Goal: Transaction & Acquisition: Purchase product/service

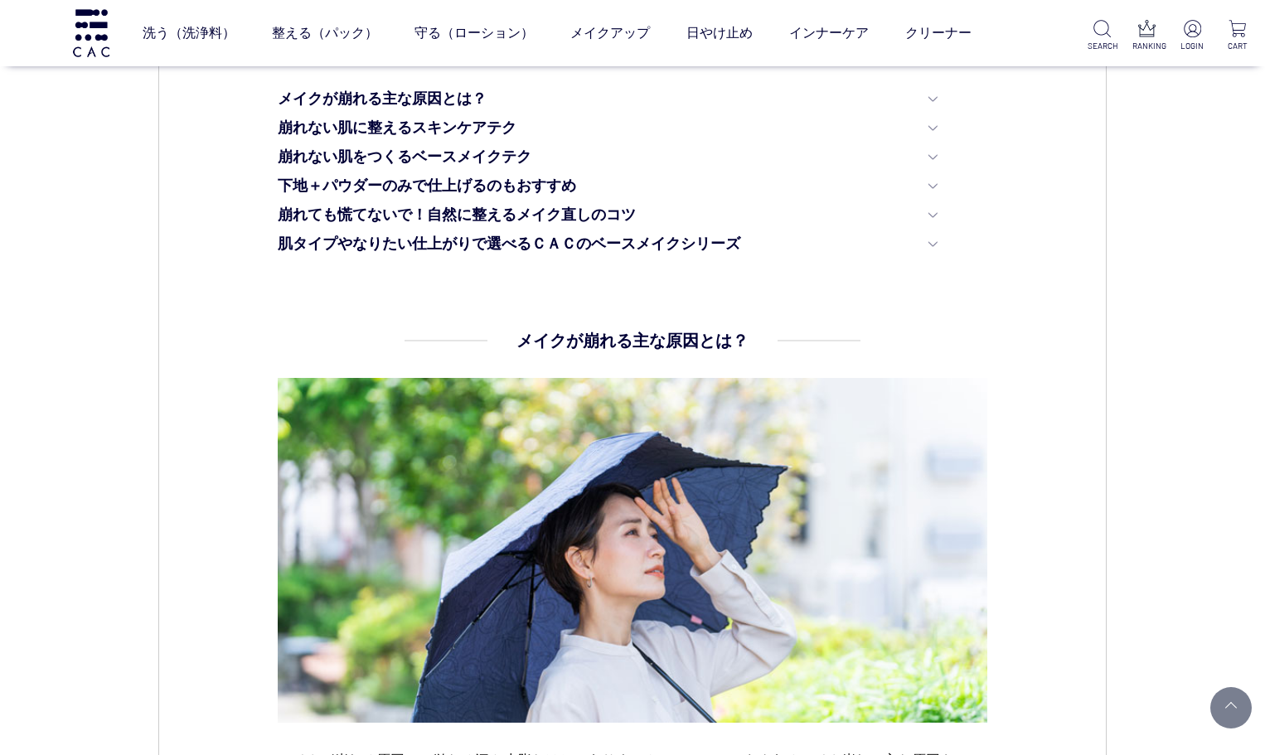
scroll to position [1244, 0]
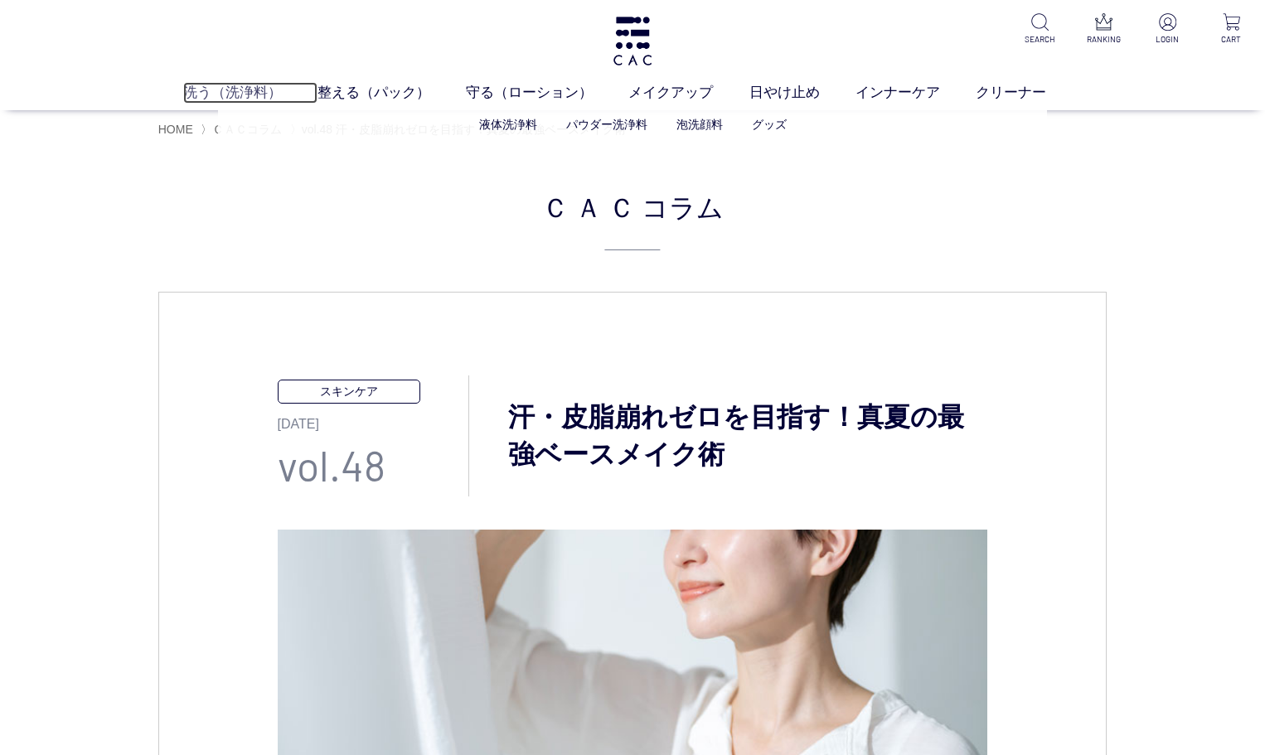
click at [199, 84] on link "洗う（洗浄料）" at bounding box center [250, 93] width 134 height 22
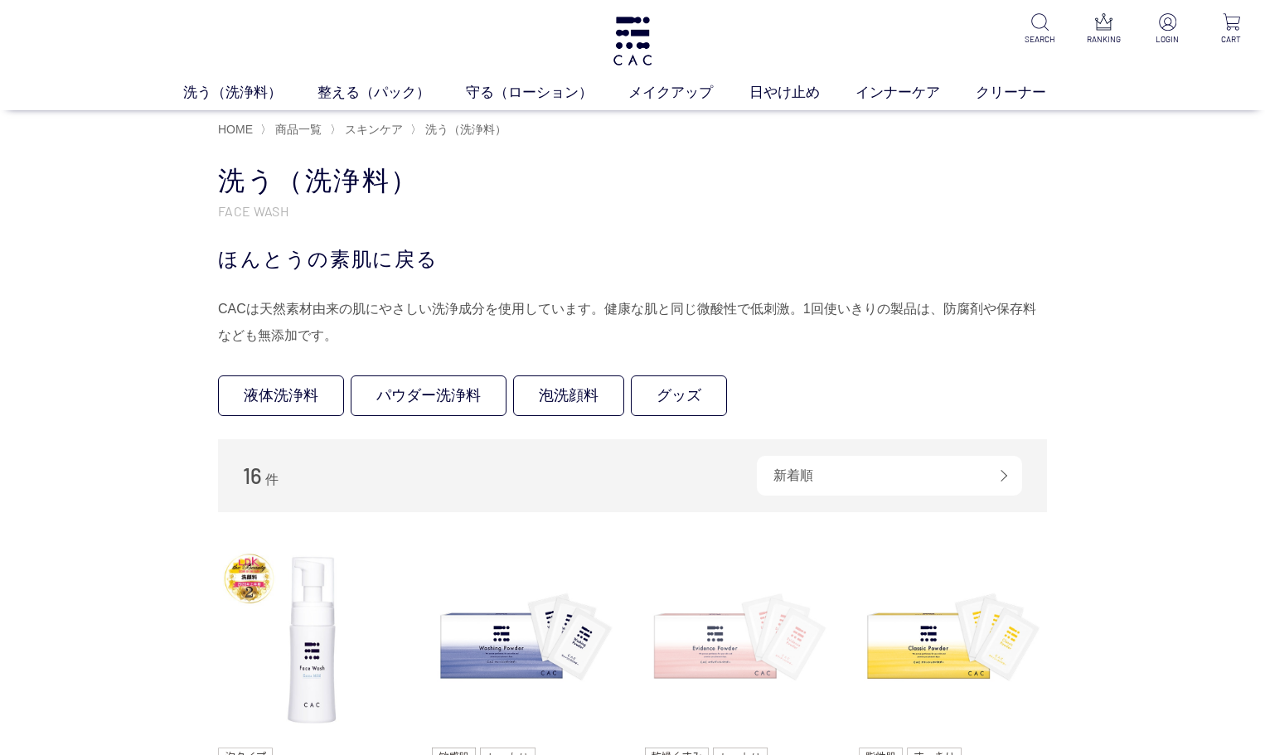
scroll to position [249, 0]
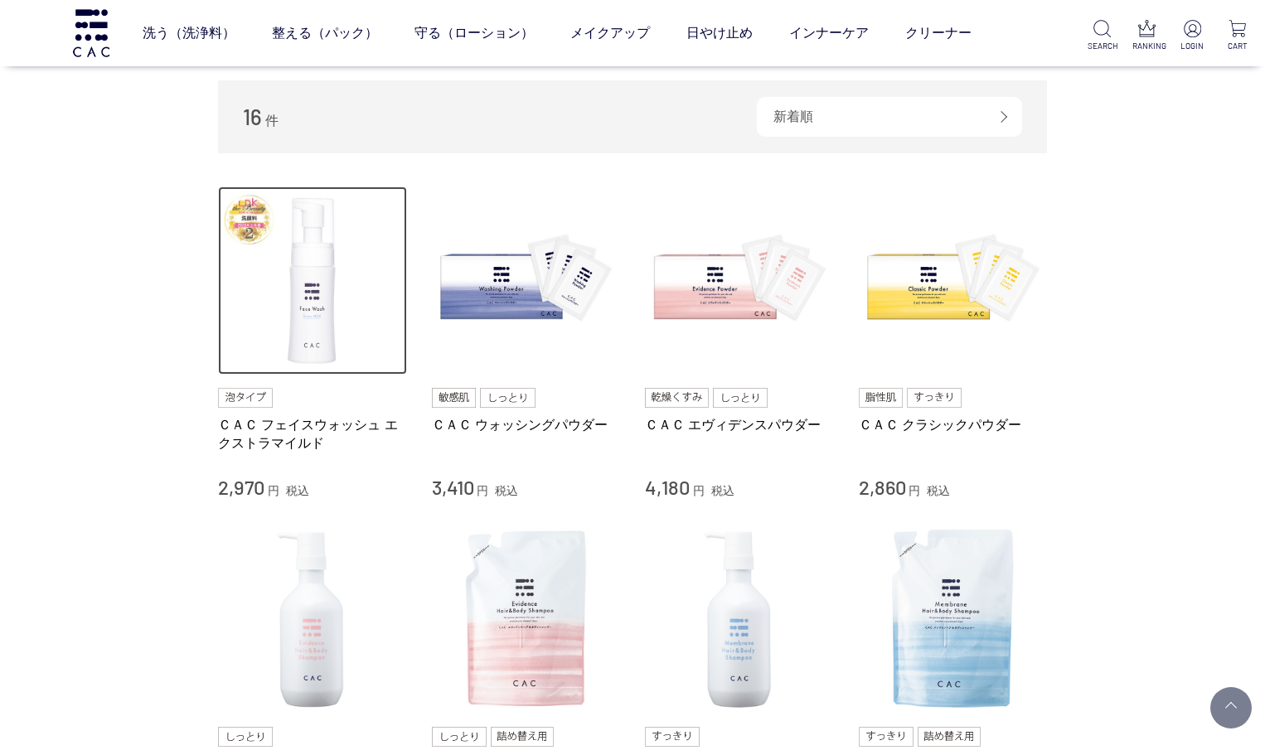
click at [326, 361] on img at bounding box center [312, 281] width 189 height 189
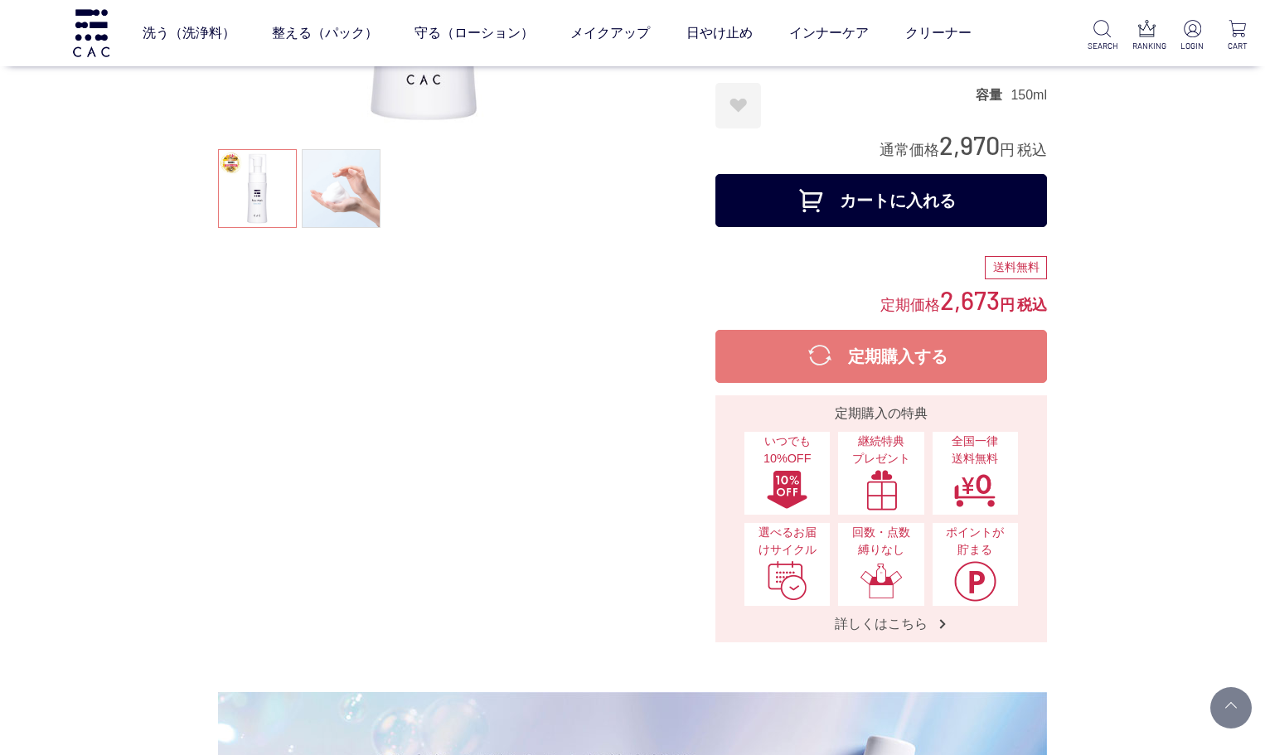
click at [924, 201] on button "カートに入れる" at bounding box center [882, 200] width 332 height 53
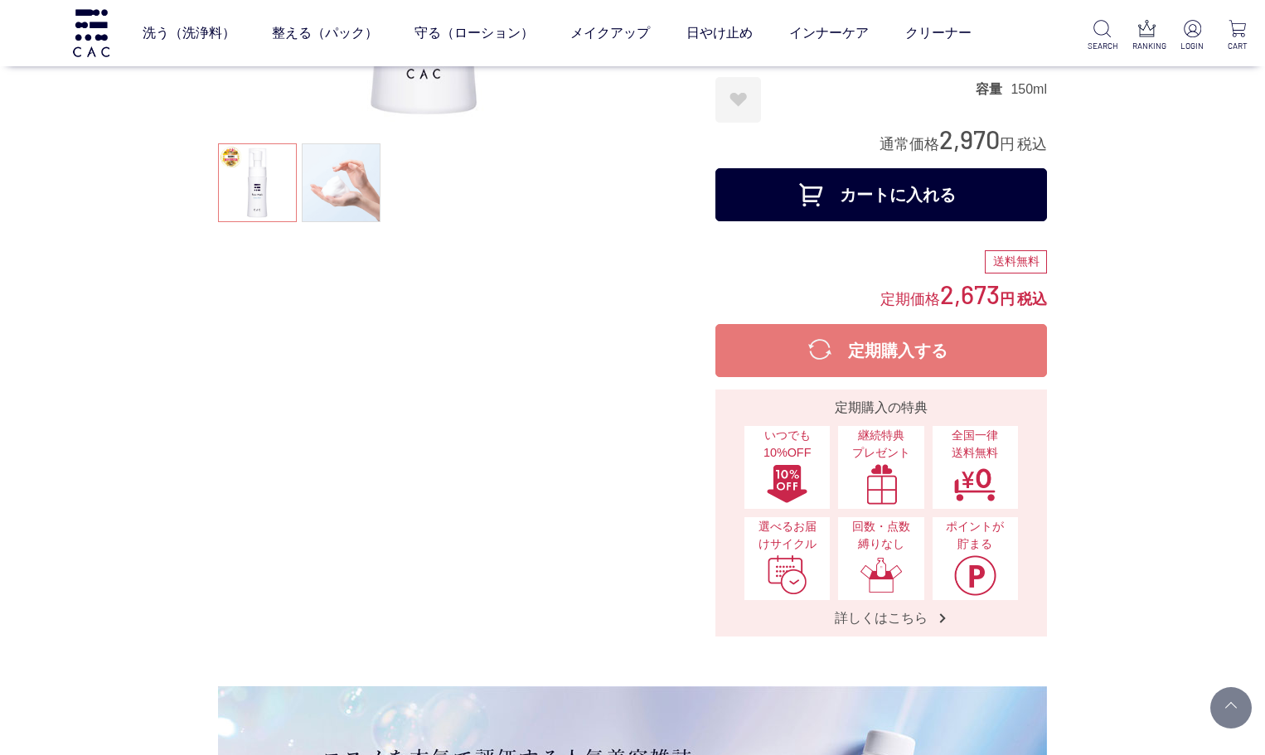
scroll to position [249, 0]
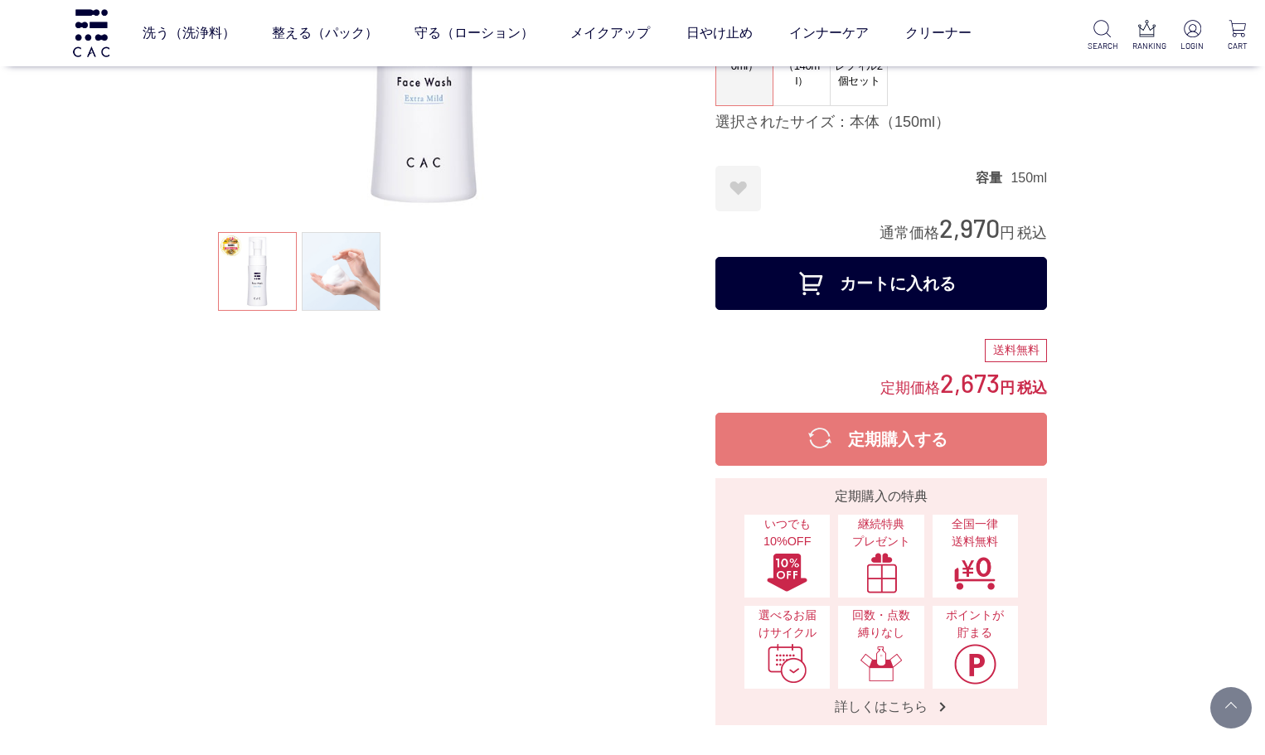
drag, startPoint x: 480, startPoint y: 464, endPoint x: 545, endPoint y: 426, distance: 75.1
click at [522, 435] on div at bounding box center [466, 269] width 497 height 913
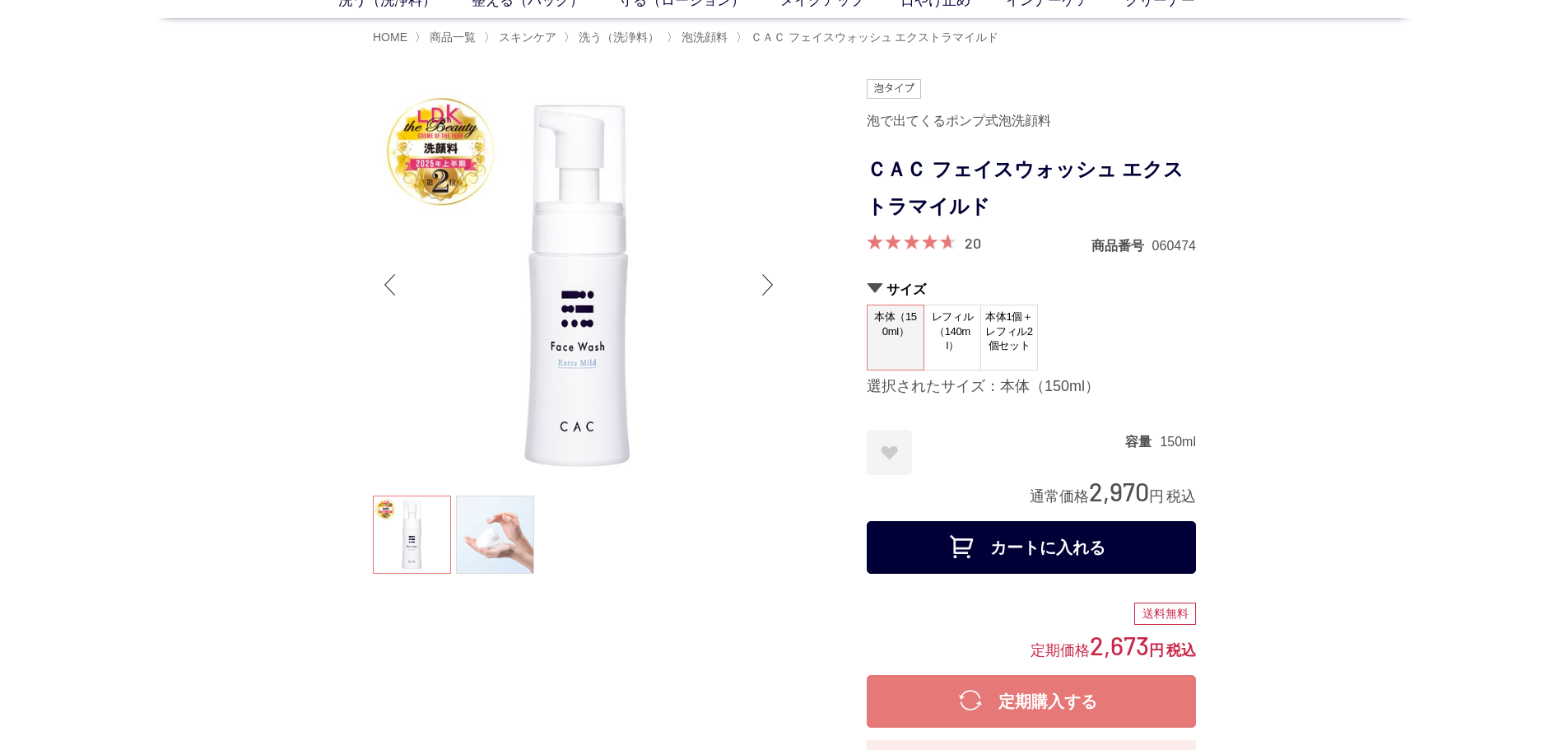
scroll to position [9, 0]
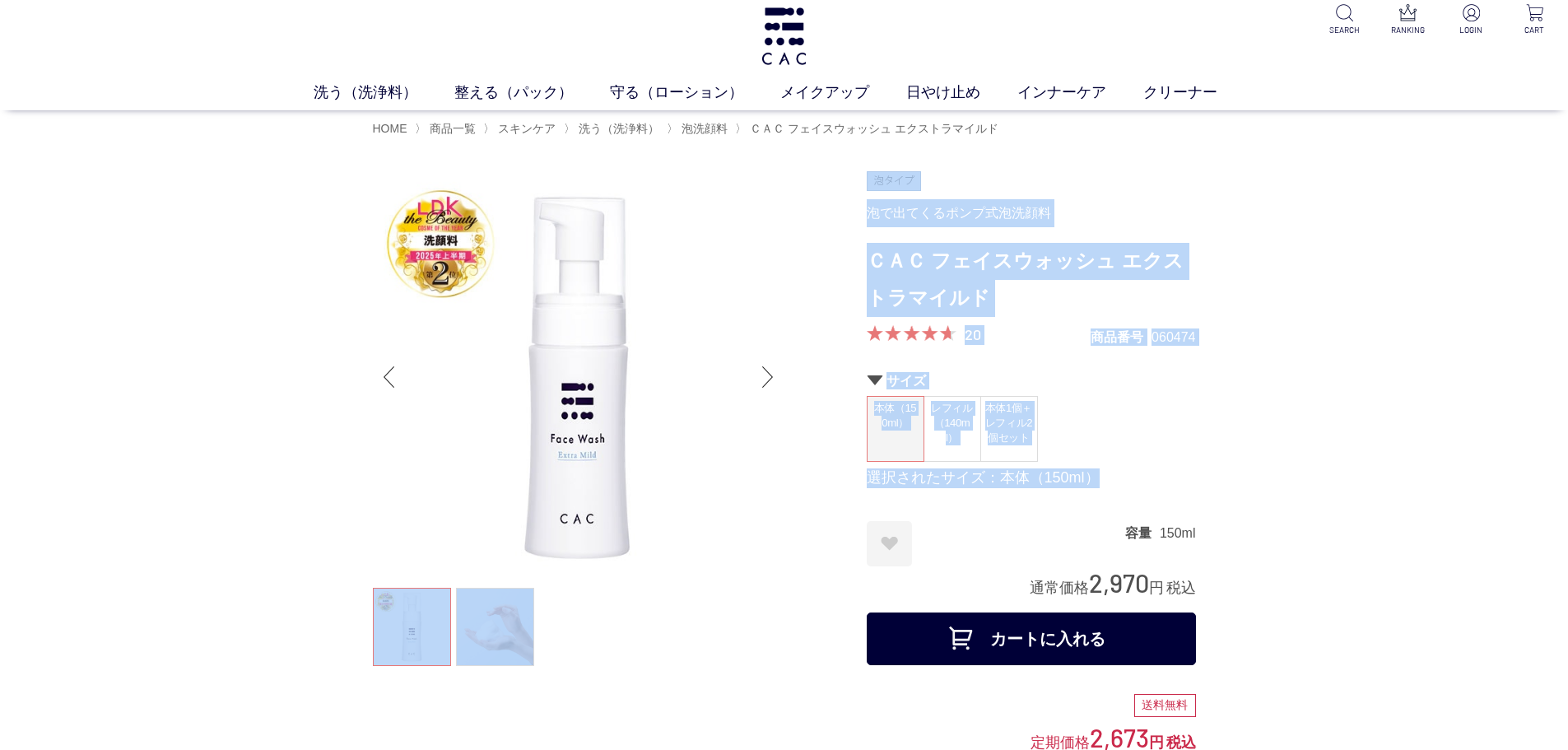
drag, startPoint x: 865, startPoint y: 479, endPoint x: 1078, endPoint y: 511, distance: 215.4
drag, startPoint x: 1099, startPoint y: 503, endPoint x: 1105, endPoint y: 495, distance: 10.0
click at [1101, 503] on div "サイズ 本体（150ml） レフィル（140ml） 本体1個＋レフィル2個セット 選択されたサイズ：本体（150ml）" at bounding box center [1032, 438] width 330 height 132
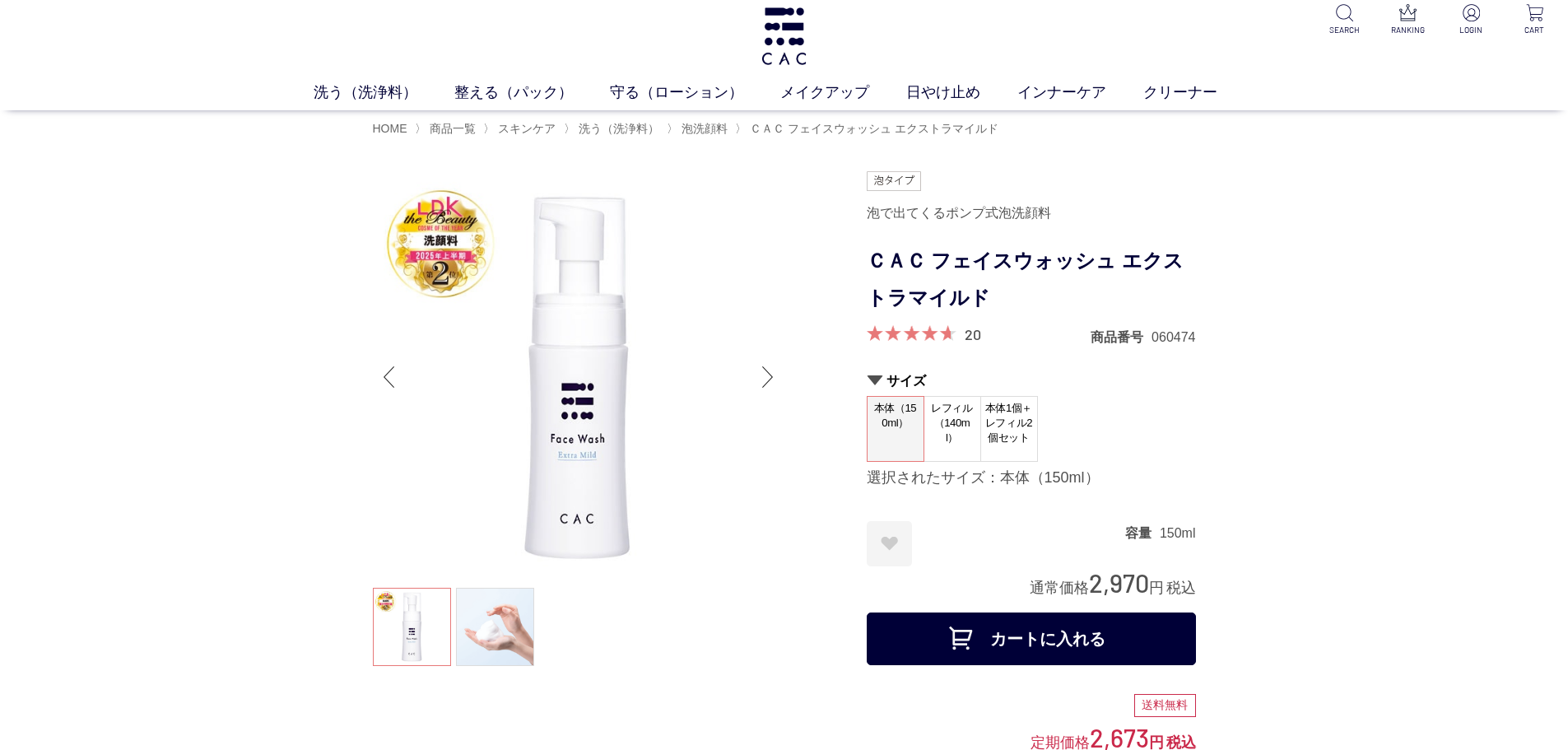
click at [1136, 538] on dt "容量" at bounding box center [1142, 532] width 35 height 17
drag, startPoint x: 1127, startPoint y: 529, endPoint x: 1213, endPoint y: 538, distance: 86.5
copy dl "容量 150ml"
